Goal: Task Accomplishment & Management: Use online tool/utility

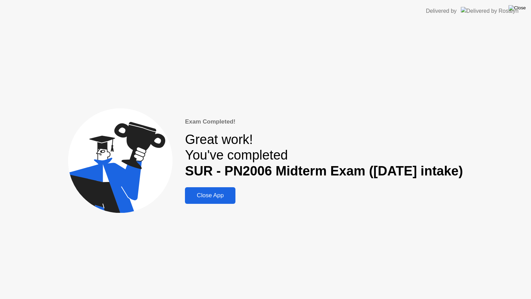
click at [520, 6] on img at bounding box center [517, 8] width 17 height 6
